Goal: Book appointment/travel/reservation

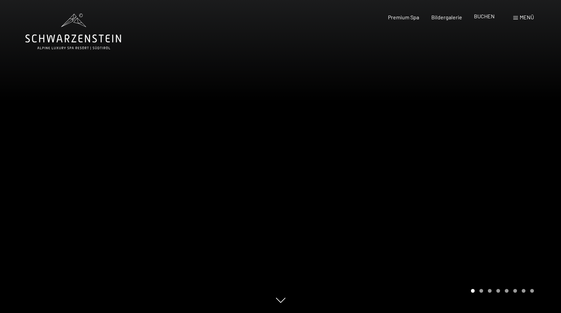
click at [485, 18] on span "BUCHEN" at bounding box center [484, 16] width 21 height 6
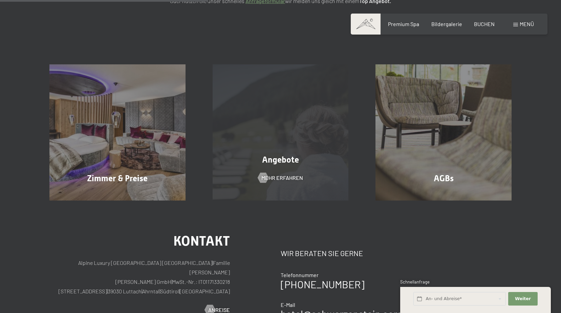
scroll to position [135, 0]
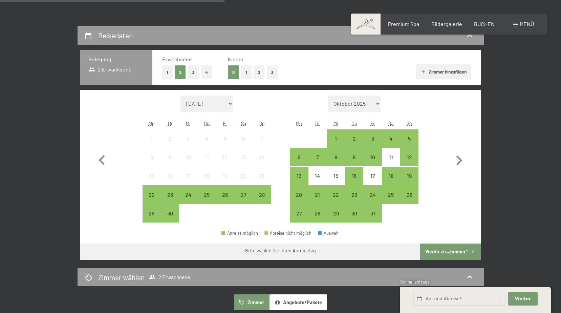
click at [295, 301] on button "Angebote/Pakete" at bounding box center [298, 302] width 58 height 16
